Goal: Task Accomplishment & Management: Use online tool/utility

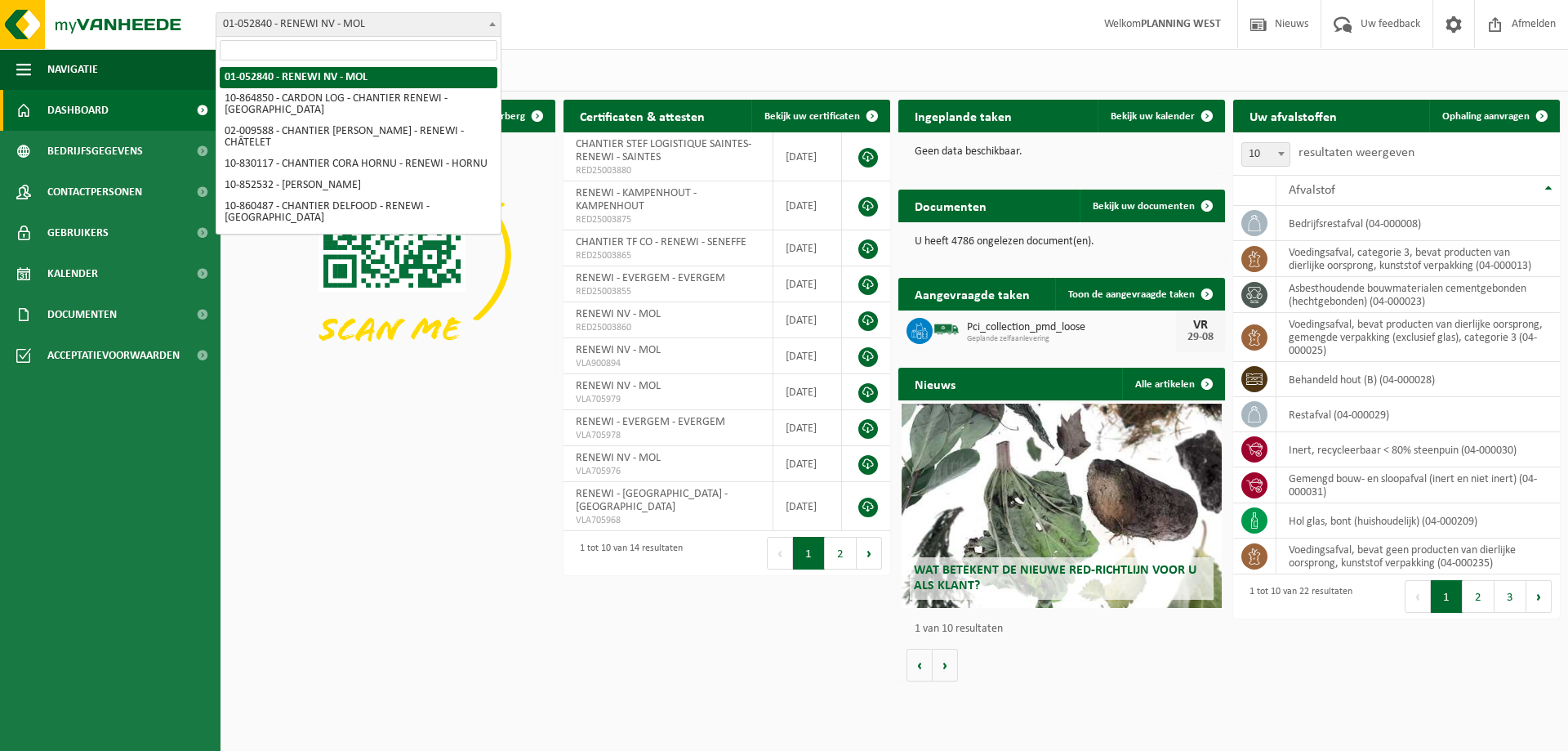
click at [440, 21] on span "01-052840 - RENEWI NV - MOL" at bounding box center [359, 23] width 285 height 23
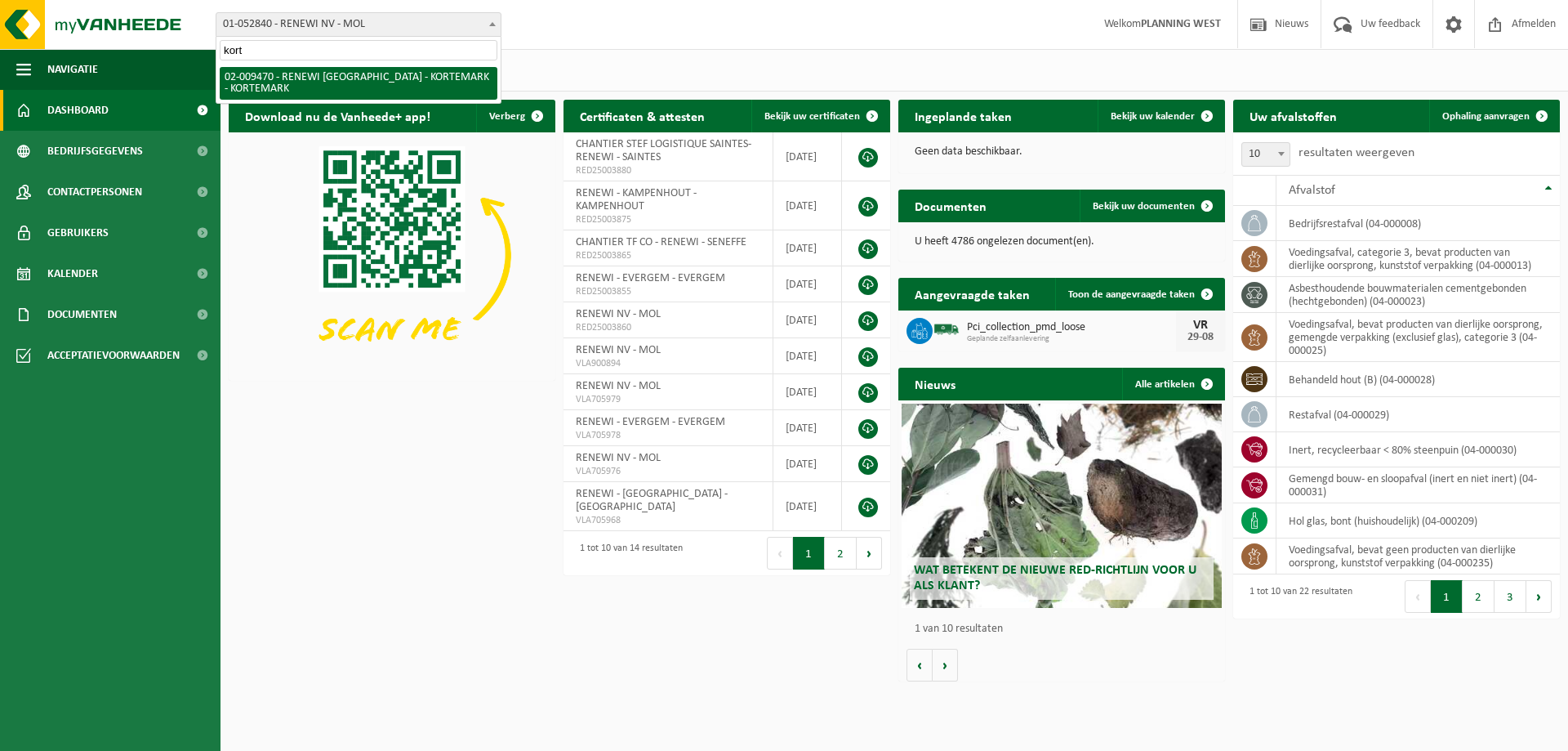
type input "kort"
select select "1785"
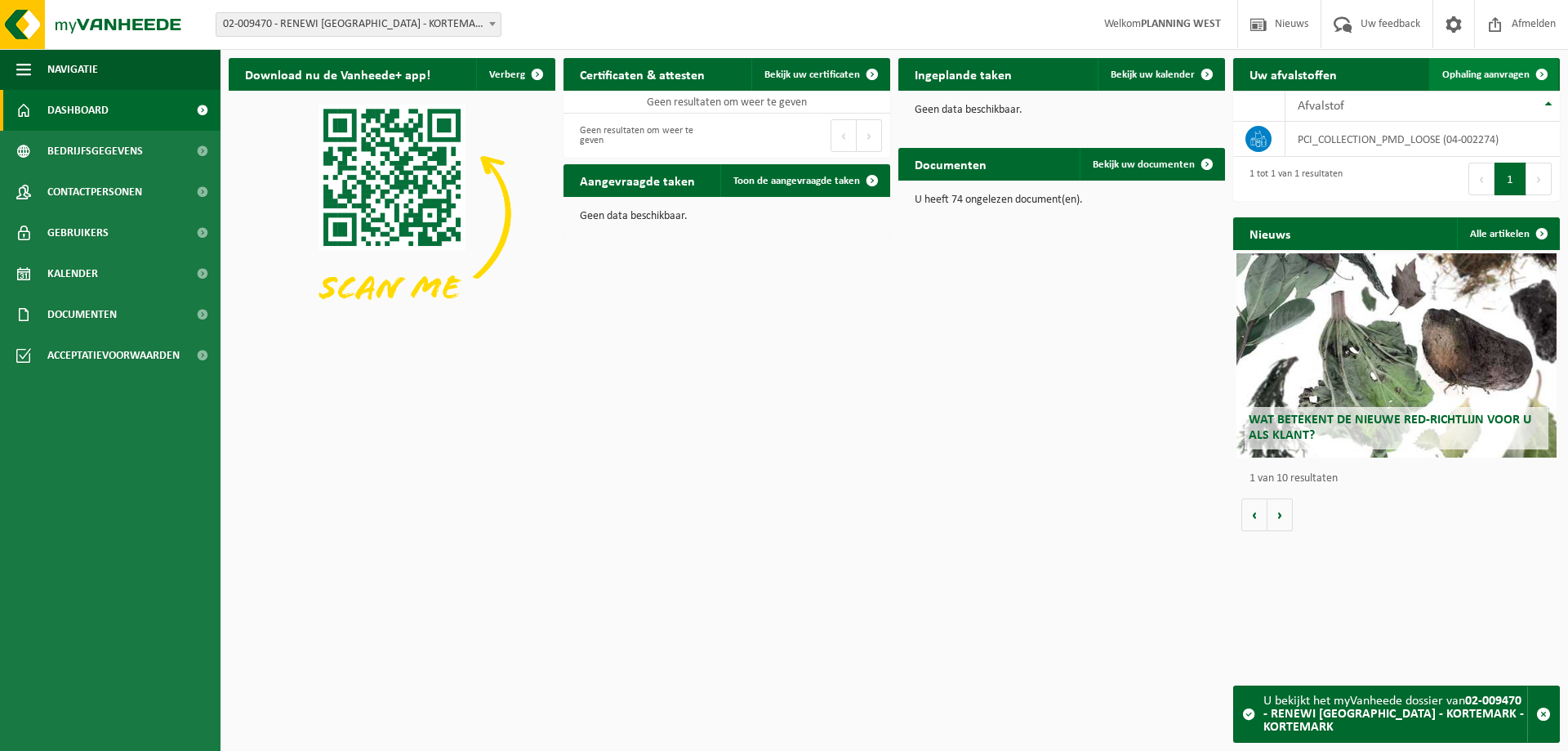
click at [1483, 77] on span "Ophaling aanvragen" at bounding box center [1486, 75] width 88 height 11
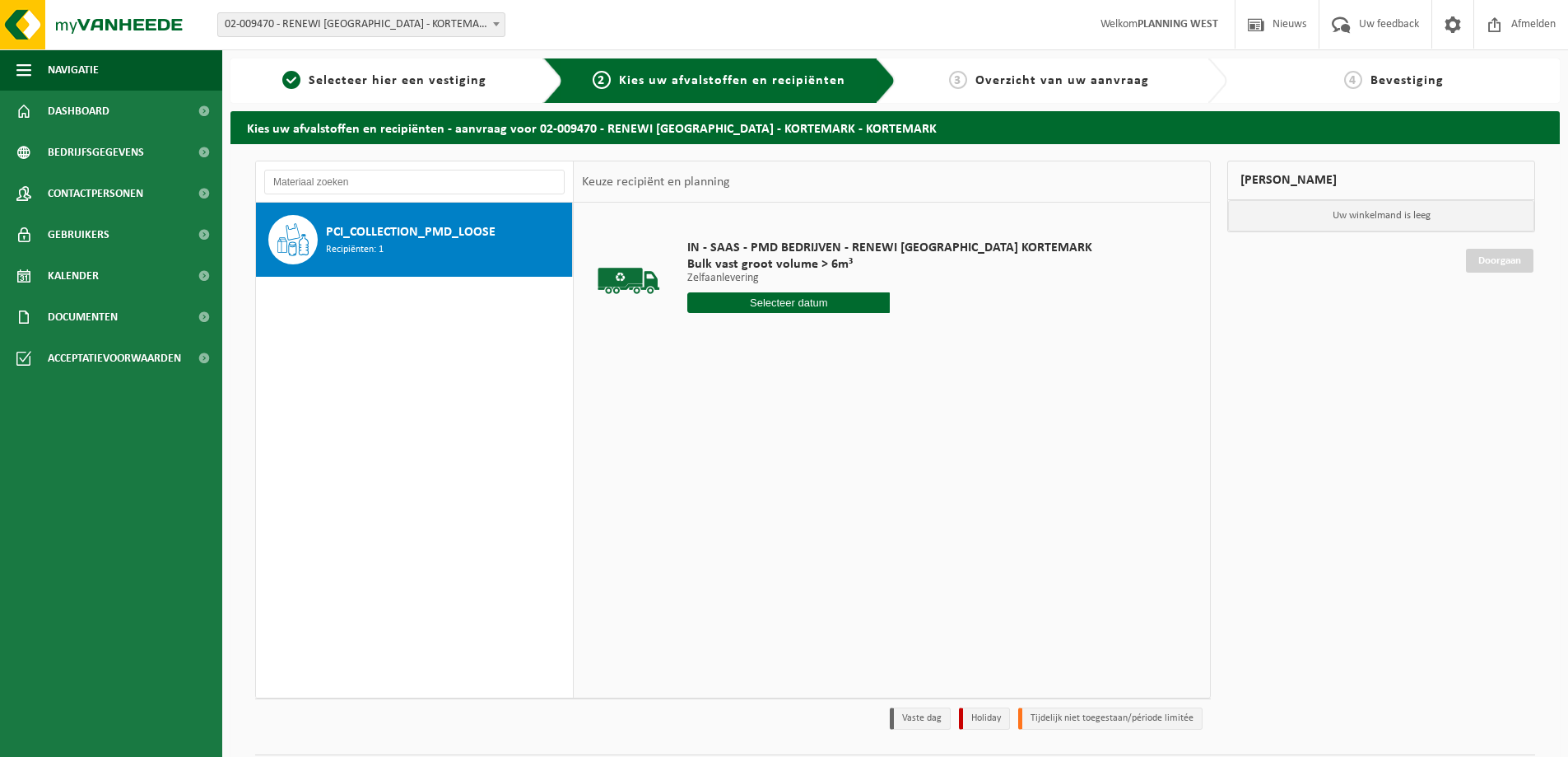
click at [799, 302] on input "text" at bounding box center [789, 302] width 202 height 21
click at [818, 500] on div "29" at bounding box center [819, 501] width 29 height 26
type input "Van 2025-08-29"
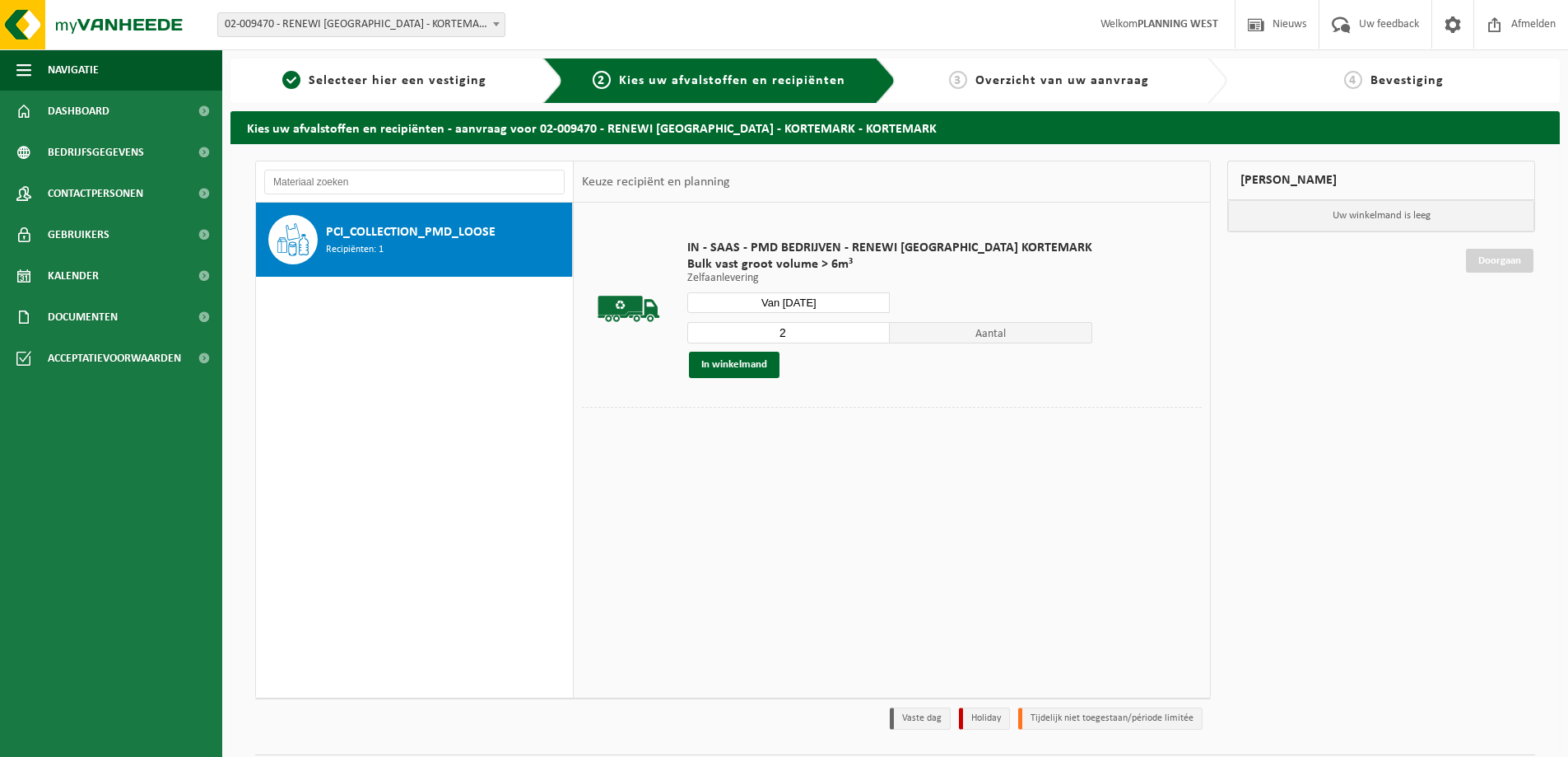
type input "2"
click at [842, 329] on input "2" at bounding box center [789, 332] width 202 height 21
click at [750, 373] on button "In winkelmand" at bounding box center [733, 364] width 90 height 26
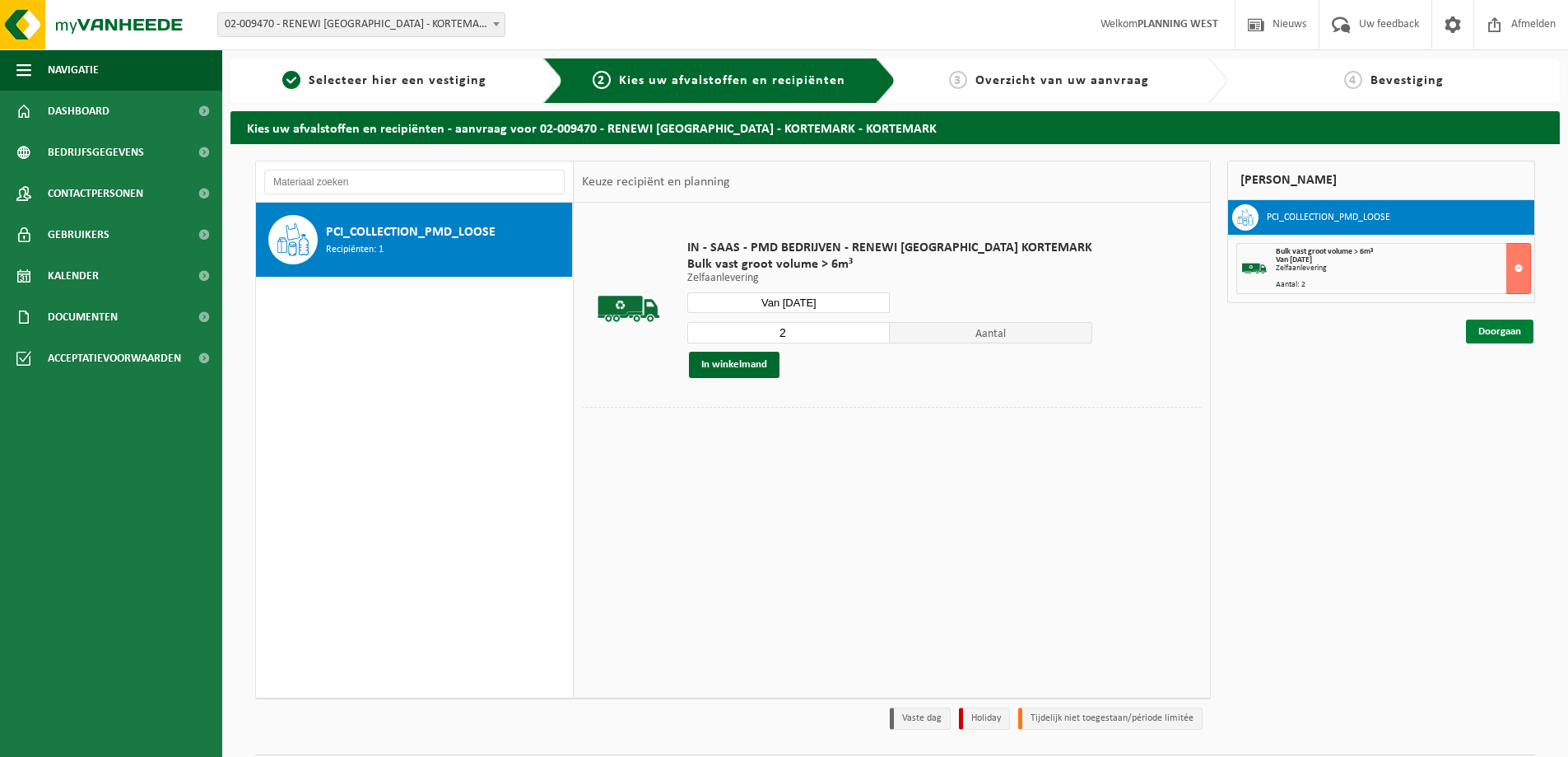
click at [1506, 326] on link "Doorgaan" at bounding box center [1500, 332] width 67 height 24
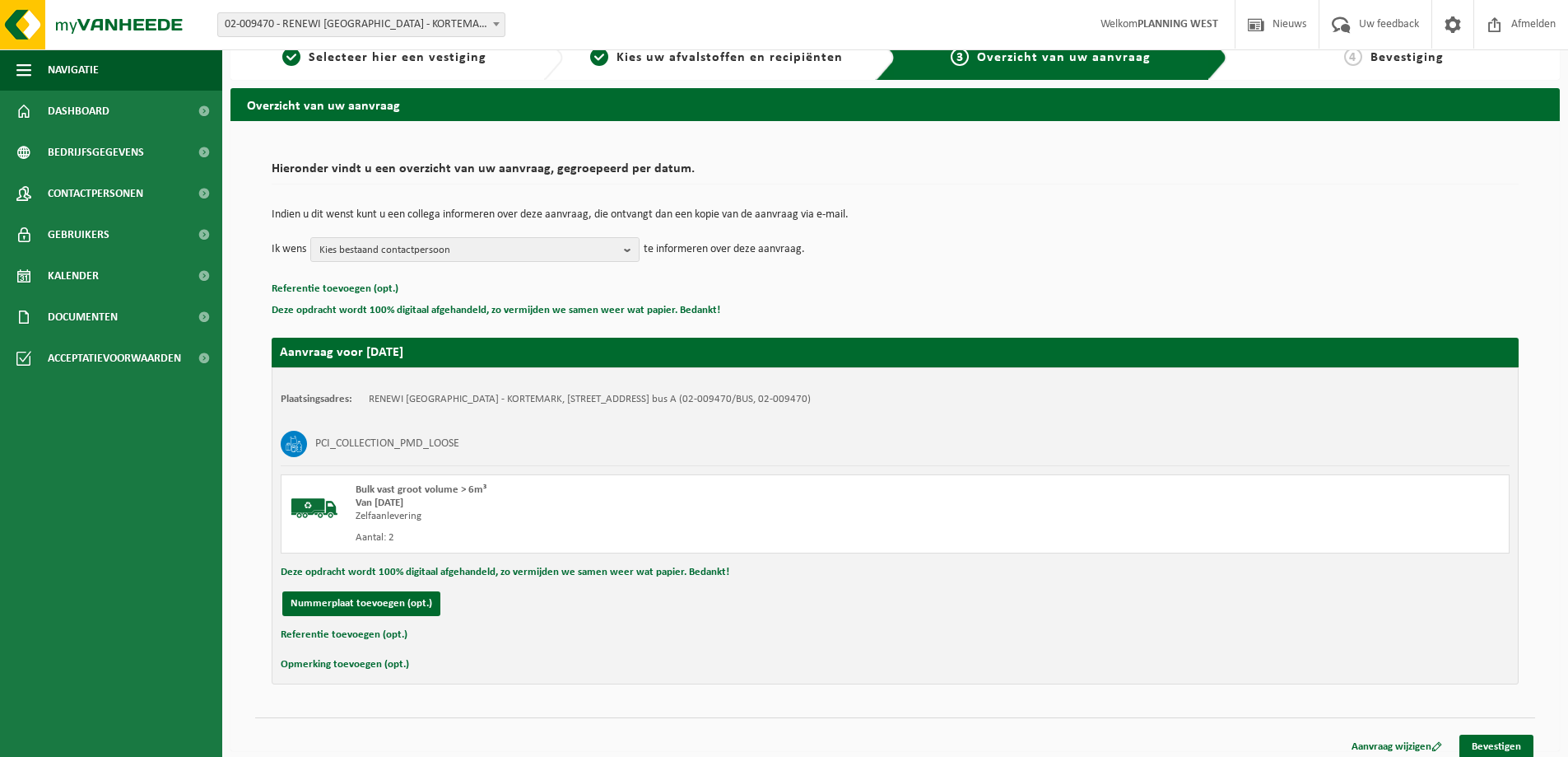
scroll to position [34, 0]
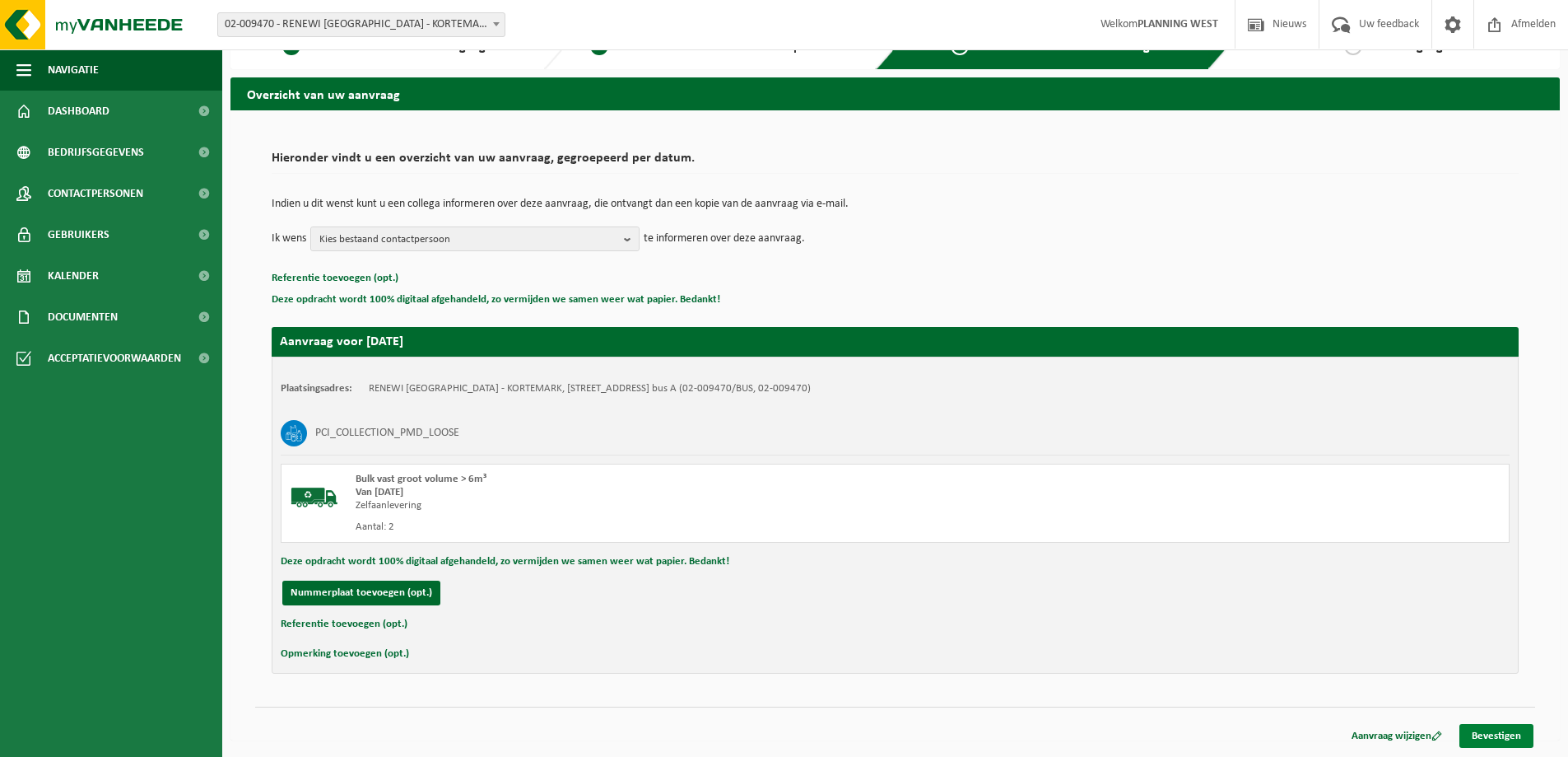
click at [1471, 740] on link "Bevestigen" at bounding box center [1495, 735] width 74 height 24
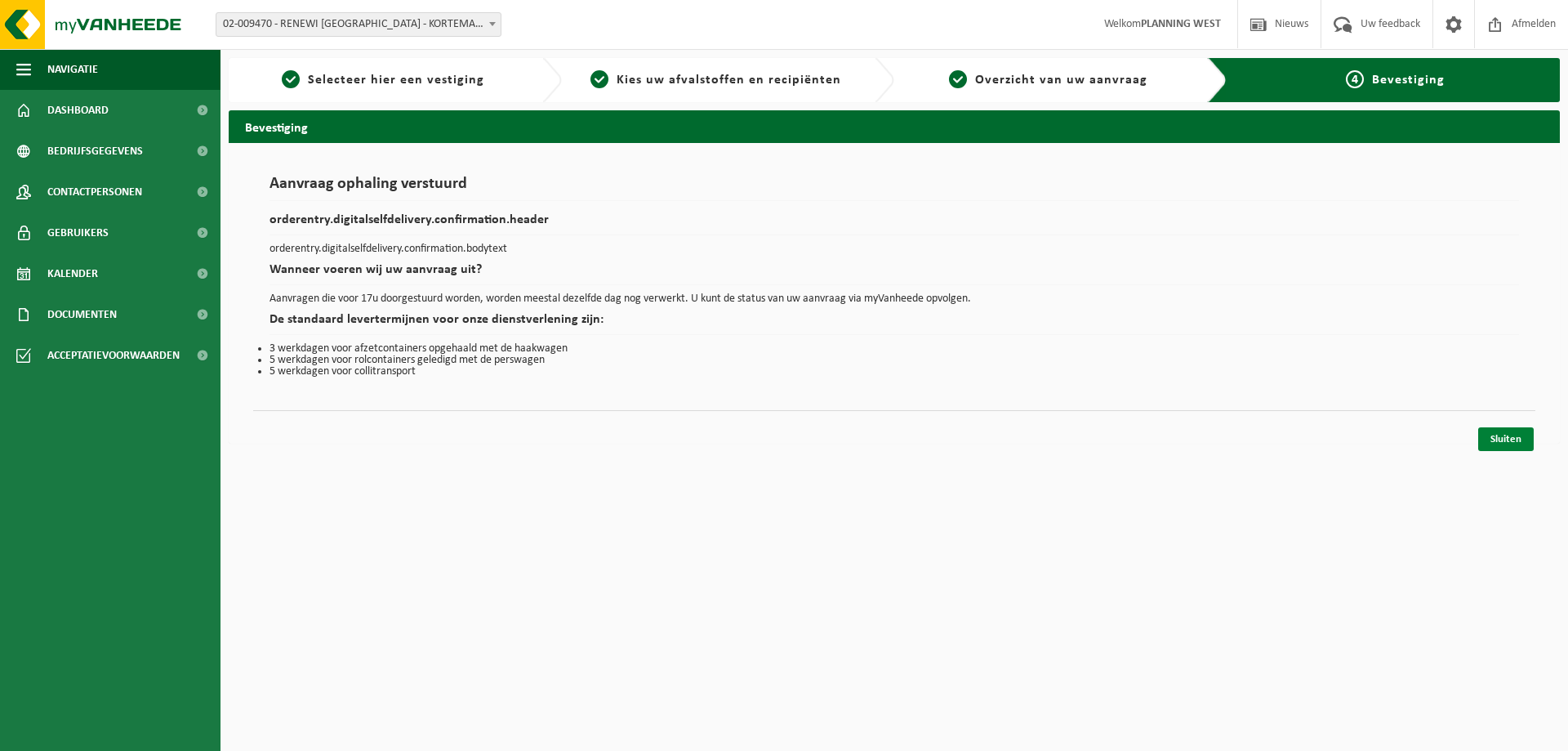
click at [1500, 437] on link "Sluiten" at bounding box center [1506, 439] width 55 height 23
